Goal: Task Accomplishment & Management: Use online tool/utility

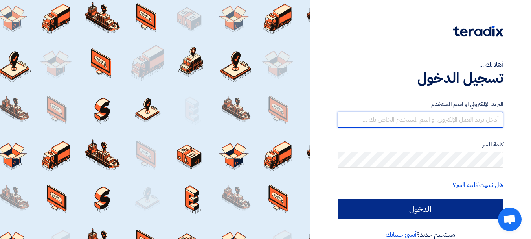
type input "[EMAIL_ADDRESS][DOMAIN_NAME]"
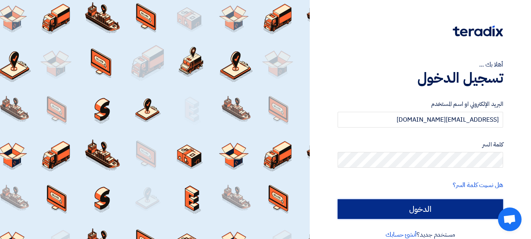
click at [426, 206] on input "الدخول" at bounding box center [420, 209] width 165 height 20
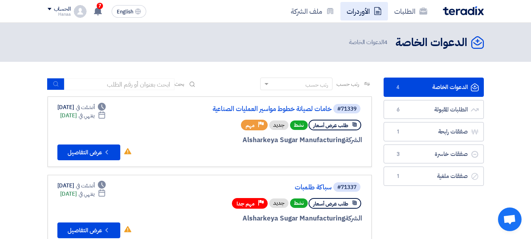
click at [360, 15] on link "الأوردرات" at bounding box center [364, 11] width 48 height 18
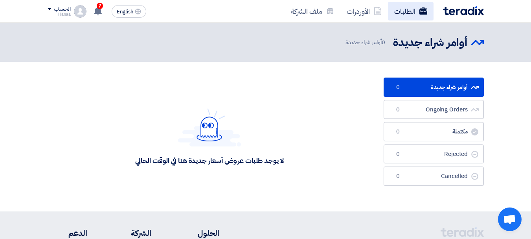
click at [409, 11] on link "الطلبات" at bounding box center [411, 11] width 46 height 18
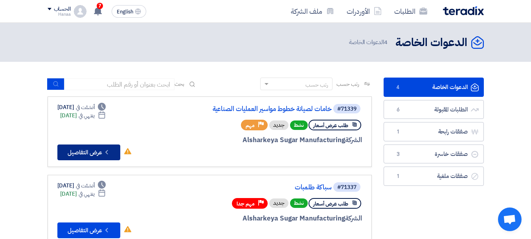
click at [92, 155] on button "Check details عرض التفاصيل" at bounding box center [88, 152] width 63 height 16
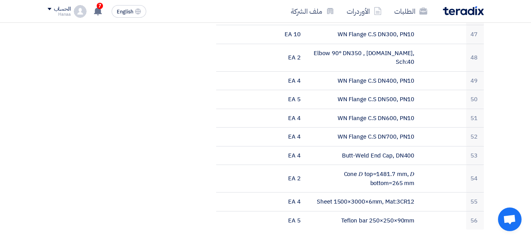
scroll to position [1376, 0]
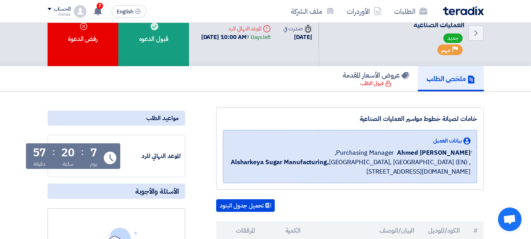
scroll to position [0, 0]
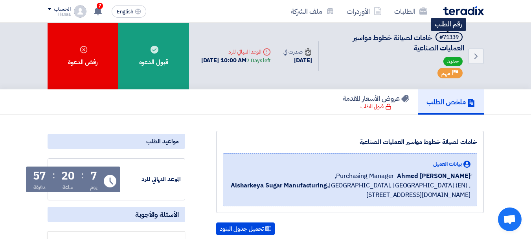
click at [447, 37] on div "#71339" at bounding box center [448, 38] width 19 height 6
copy span "#71339"
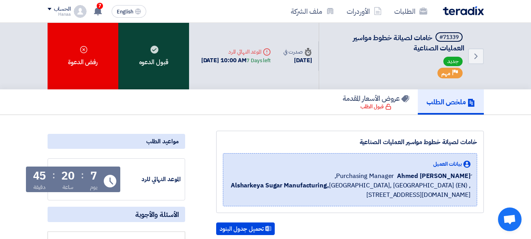
click at [158, 55] on div "قبول الدعوه" at bounding box center [153, 56] width 71 height 66
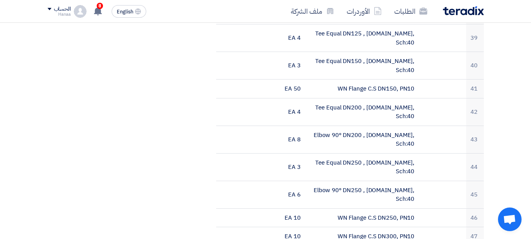
scroll to position [1269, 0]
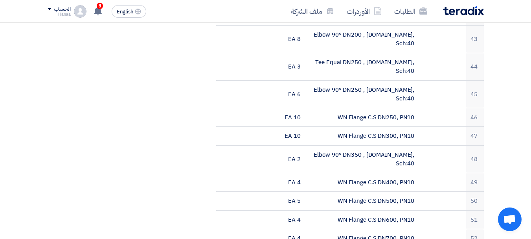
drag, startPoint x: 480, startPoint y: 117, endPoint x: 281, endPoint y: 92, distance: 200.9
copy tbody "1 Elbow DN400, DIN EN10253-2, Type A,(Short) 5 EA 2 Elbow DN500, DIN EN10253-2,…"
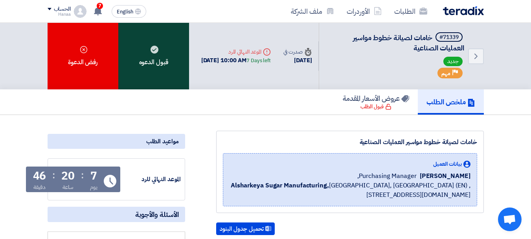
click at [157, 54] on div "قبول الدعوه" at bounding box center [153, 56] width 71 height 66
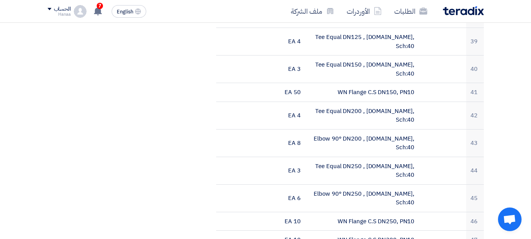
scroll to position [1179, 0]
